Goal: Communication & Community: Answer question/provide support

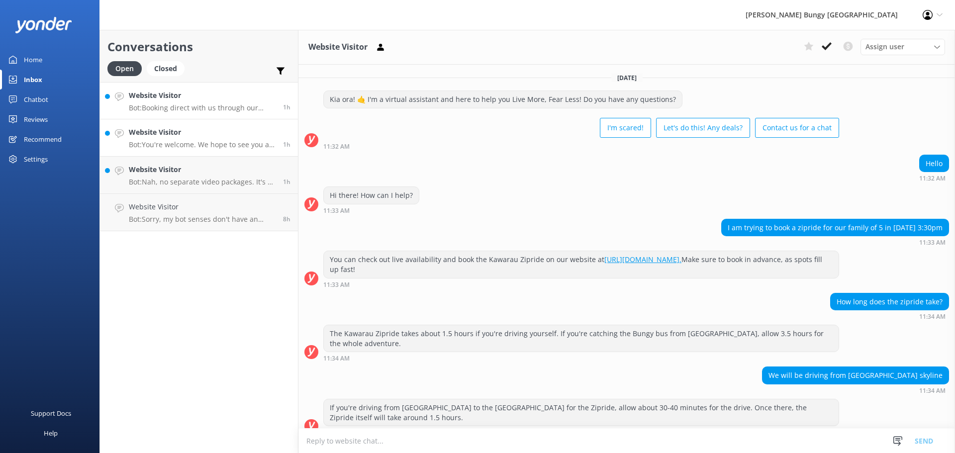
scroll to position [77, 0]
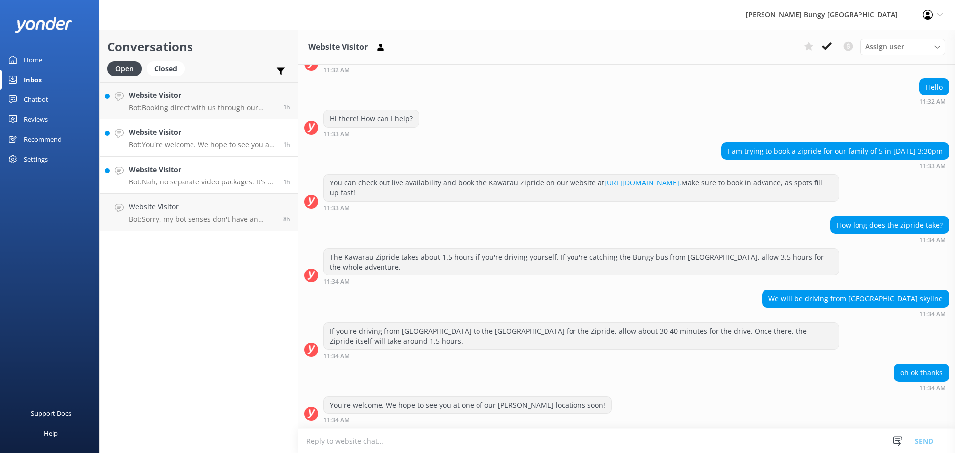
click at [210, 182] on p "Bot: Nah, no separate video packages. It's all bundled up with the activity, so…" at bounding box center [202, 182] width 147 height 9
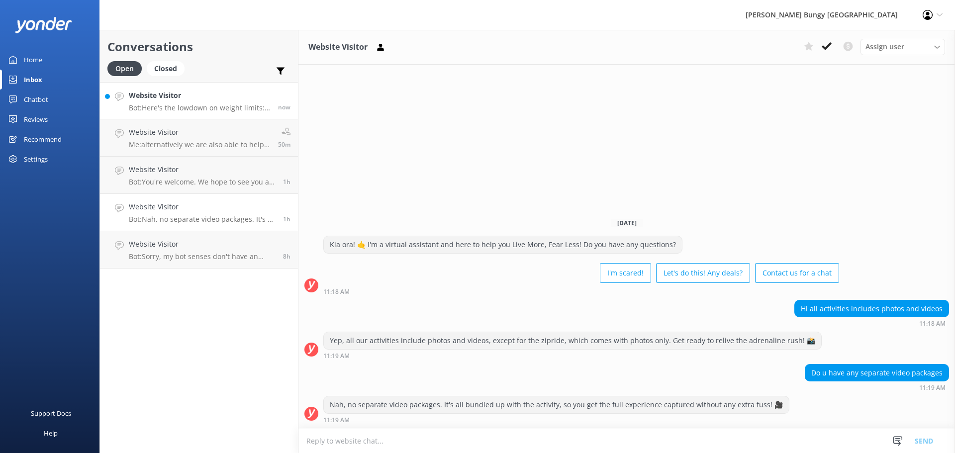
click at [246, 100] on h4 "Website Visitor" at bounding box center [200, 95] width 142 height 11
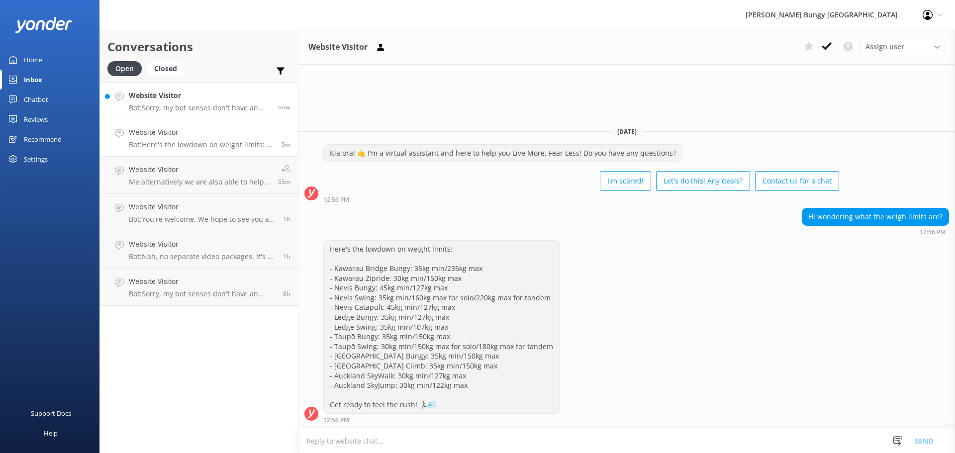
click at [219, 108] on p "Bot: Sorry, my bot senses don't have an answer for that, please try and rephras…" at bounding box center [200, 107] width 142 height 9
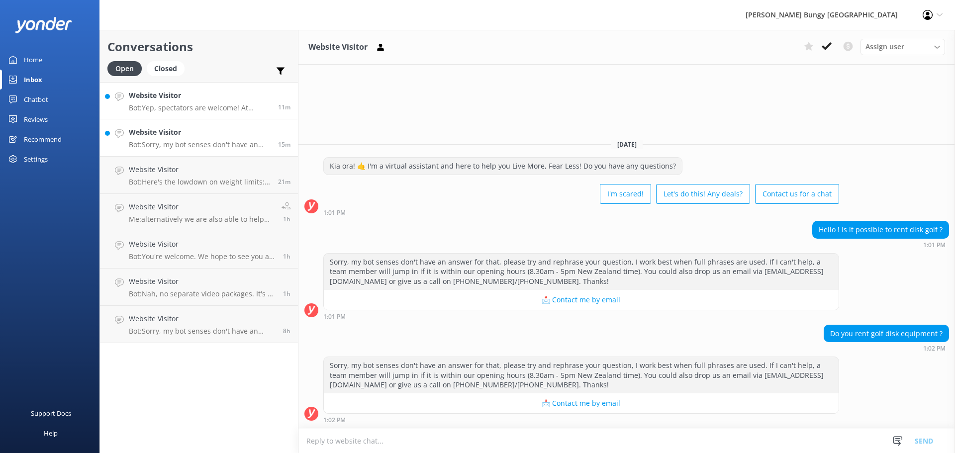
click at [223, 110] on p "Bot: Yep, spectators are welcome! At [GEOGRAPHIC_DATA], it's $50 to join the ad…" at bounding box center [200, 107] width 142 height 9
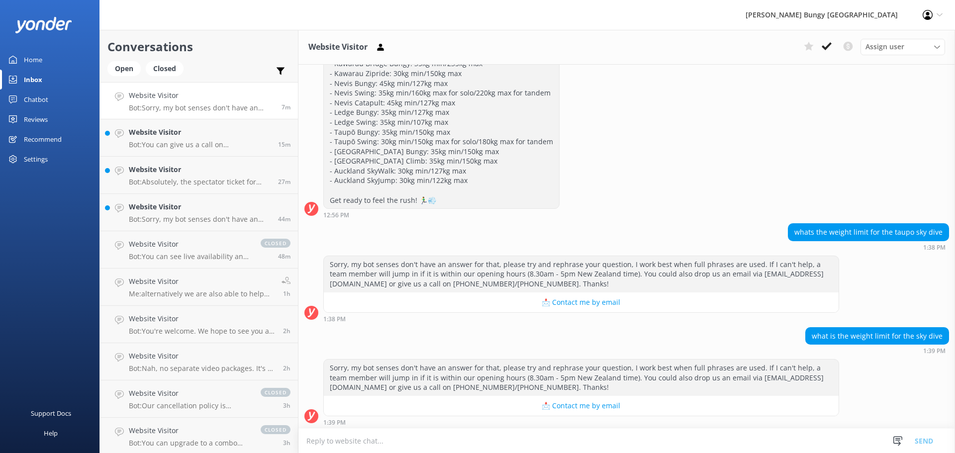
scroll to position [154, 0]
